Goal: Information Seeking & Learning: Learn about a topic

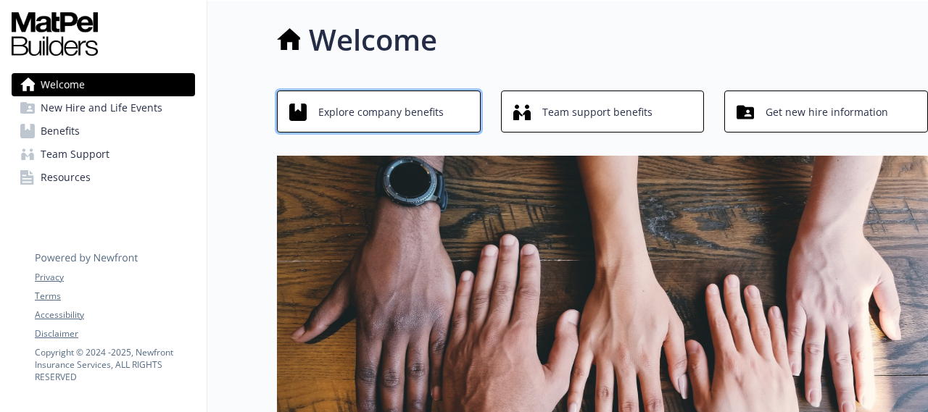
click at [381, 113] on span "Explore company benefits" at bounding box center [380, 113] width 125 height 28
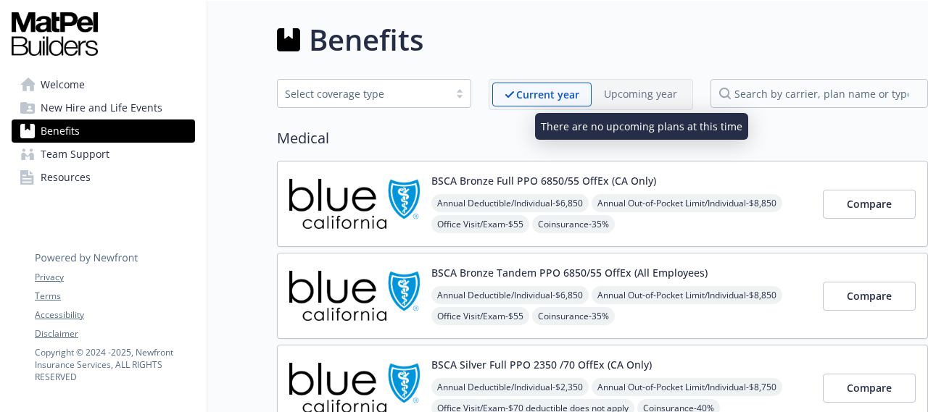
click at [619, 99] on p "Upcoming year" at bounding box center [640, 93] width 73 height 15
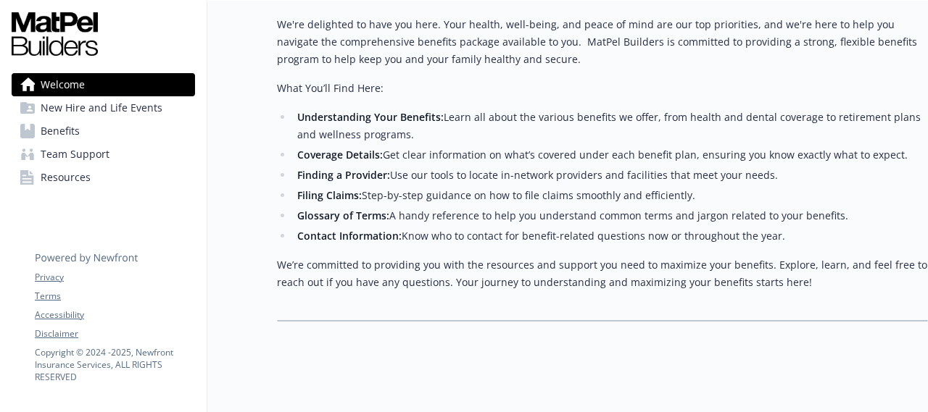
scroll to position [522, 0]
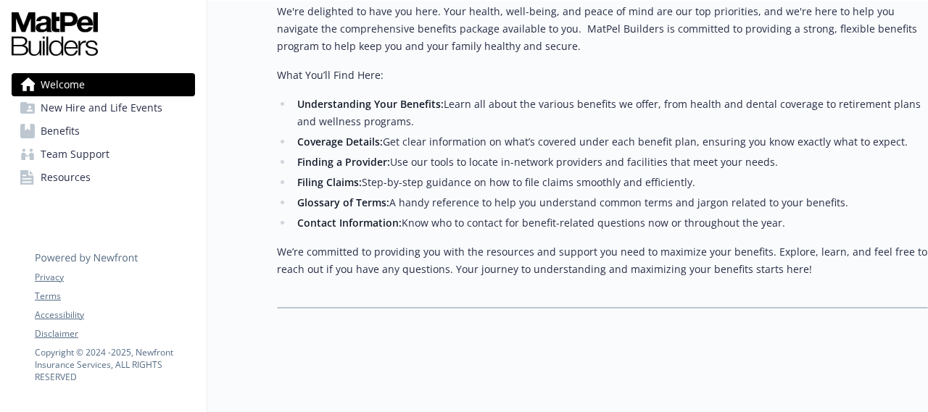
click at [73, 132] on span "Benefits" at bounding box center [60, 131] width 39 height 23
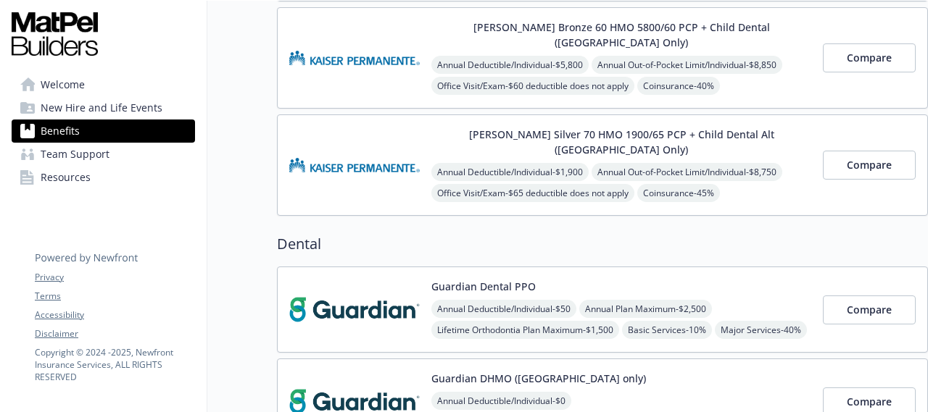
click at [73, 132] on span "Benefits" at bounding box center [60, 131] width 39 height 23
click at [58, 108] on span "New Hire and Life Events" at bounding box center [102, 107] width 122 height 23
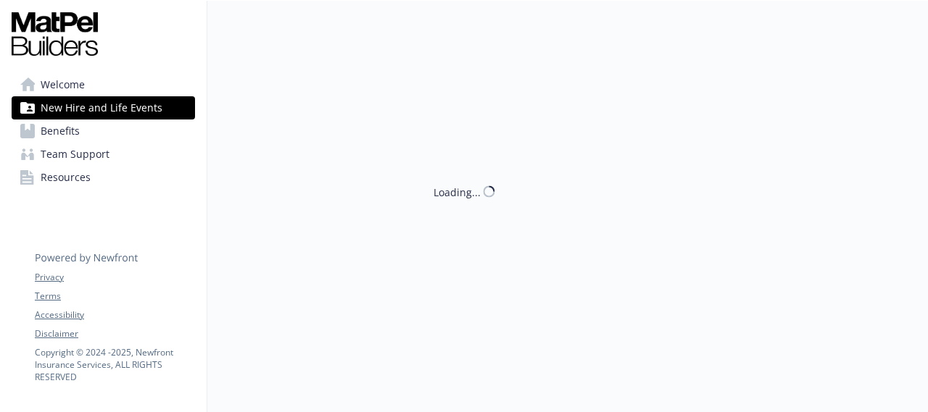
scroll to position [1, 0]
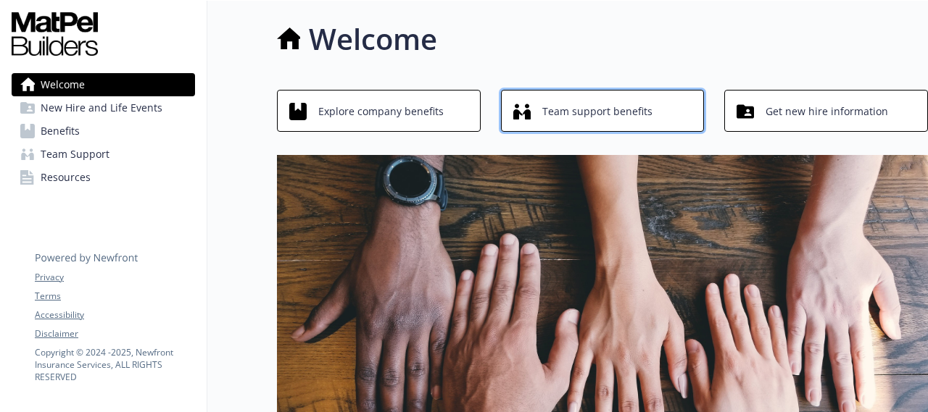
click at [556, 108] on span "Team support benefits" at bounding box center [597, 112] width 110 height 28
